Goal: Information Seeking & Learning: Learn about a topic

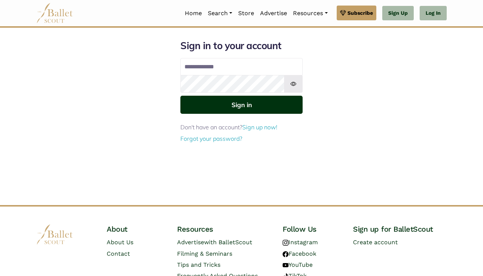
type input "**********"
click at [285, 98] on button "Sign in" at bounding box center [241, 105] width 122 height 18
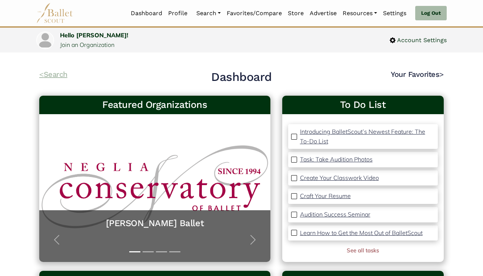
click at [66, 76] on link "< Search" at bounding box center [53, 74] width 28 height 9
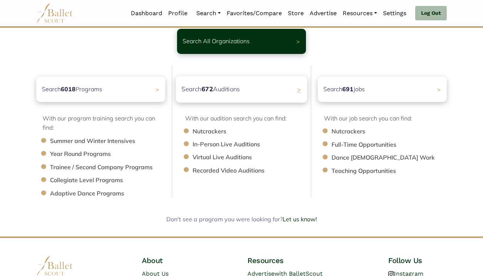
scroll to position [54, 0]
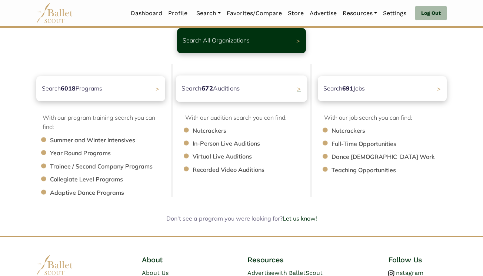
click at [231, 84] on p "Search 672 Auditions" at bounding box center [210, 89] width 58 height 10
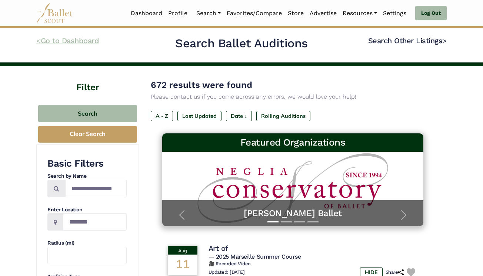
click at [84, 41] on link "< Go to Dashboard" at bounding box center [67, 40] width 63 height 9
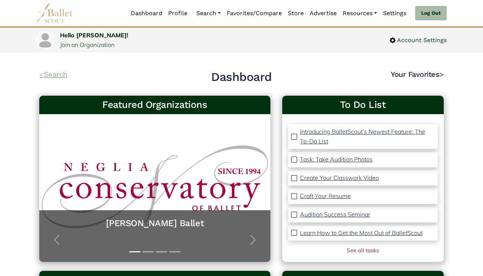
click at [56, 75] on link "< Search" at bounding box center [53, 74] width 28 height 9
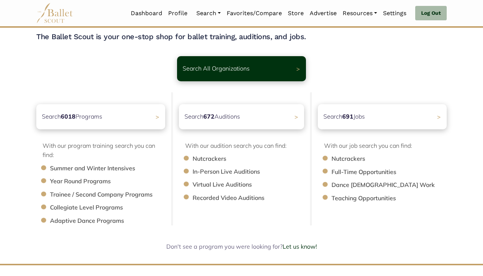
scroll to position [27, 0]
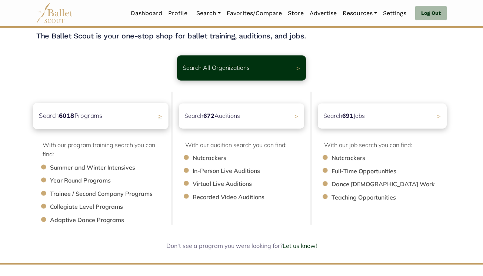
click at [147, 123] on div "Search 6018 Programs >" at bounding box center [100, 116] width 135 height 26
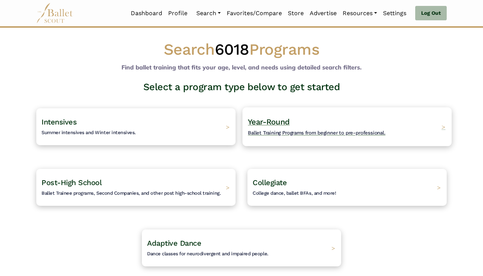
click at [276, 127] on h4 "Year-Round Ballet Training Programs from beginner to pre-professional." at bounding box center [316, 127] width 137 height 20
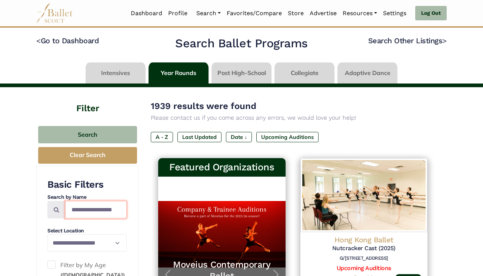
click at [95, 207] on input "Search by names..." at bounding box center [95, 209] width 61 height 17
type input "**********"
click at [58, 215] on span at bounding box center [56, 209] width 18 height 17
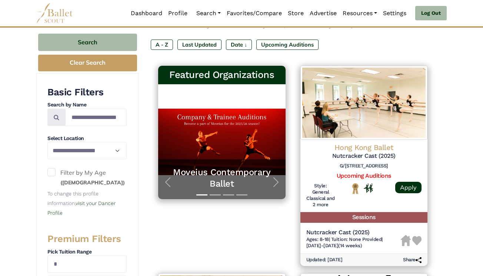
scroll to position [94, 0]
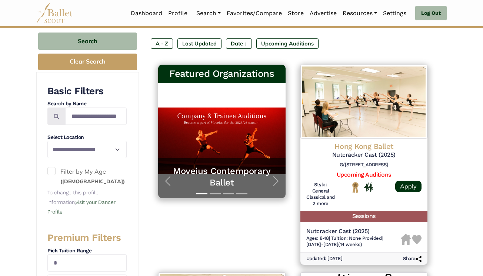
click at [57, 117] on icon at bounding box center [57, 116] width 6 height 6
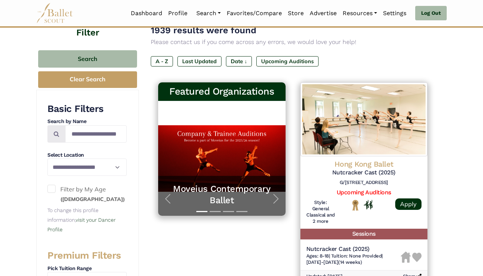
scroll to position [59, 0]
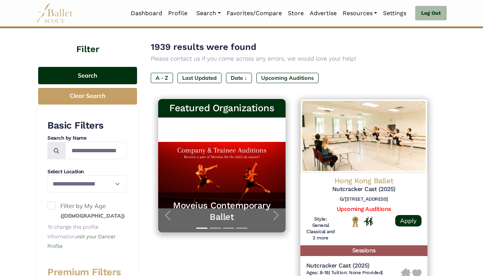
click at [93, 71] on button "Search" at bounding box center [87, 75] width 99 height 17
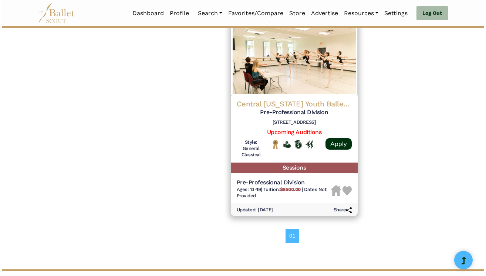
scroll to position [771, 0]
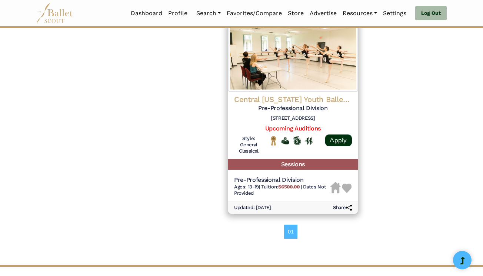
click at [319, 76] on img at bounding box center [293, 54] width 130 height 76
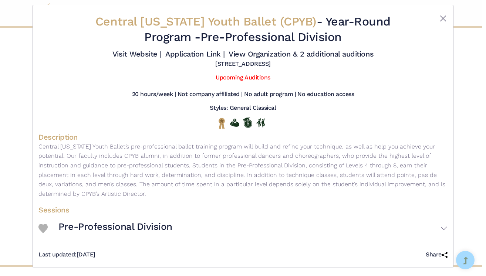
scroll to position [8, 0]
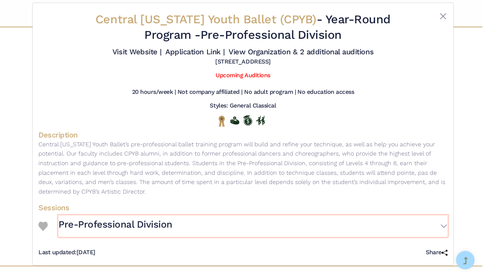
click at [424, 224] on button "Pre-Professional Division" at bounding box center [252, 226] width 389 height 21
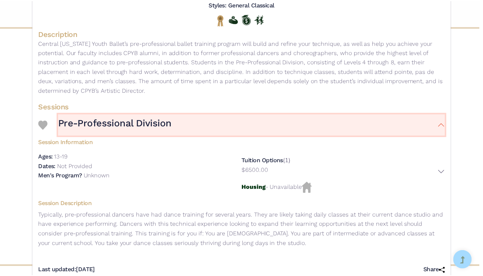
scroll to position [0, 0]
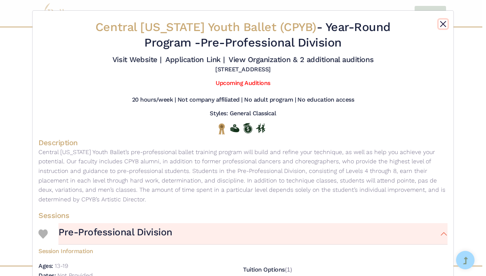
click at [439, 24] on button "Close" at bounding box center [443, 24] width 9 height 9
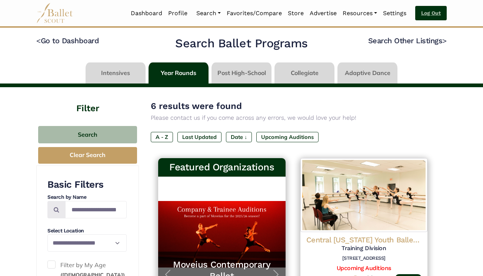
click at [429, 12] on link "Log Out" at bounding box center [430, 13] width 31 height 15
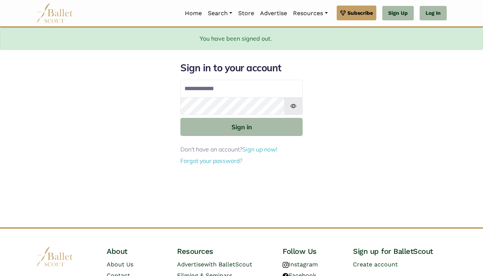
type input "**********"
click at [293, 105] on img at bounding box center [293, 106] width 19 height 18
